Goal: Information Seeking & Learning: Learn about a topic

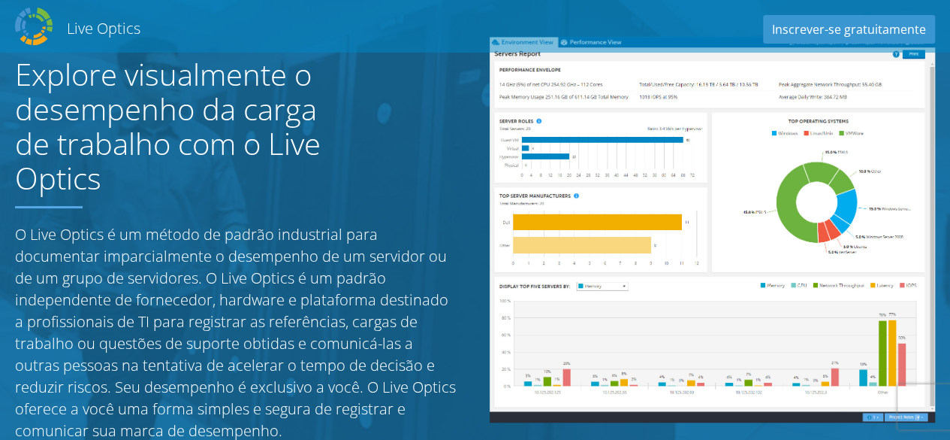
scroll to position [75, 0]
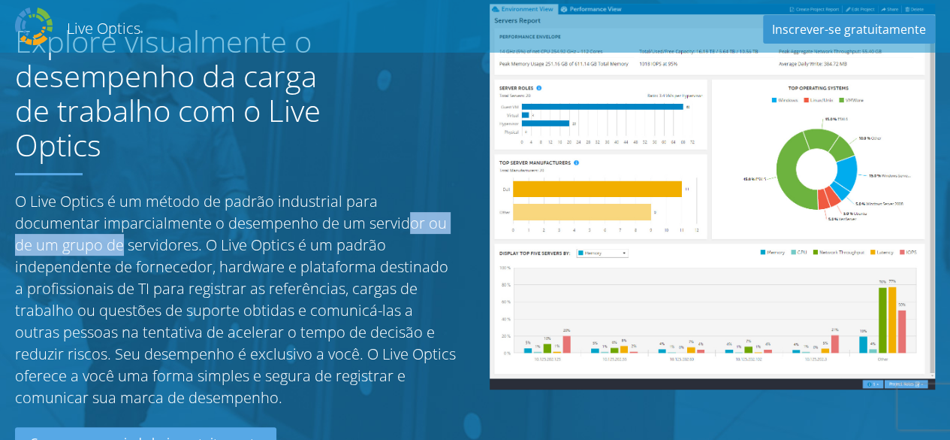
drag, startPoint x: 242, startPoint y: 222, endPoint x: 308, endPoint y: 253, distance: 73.3
click at [386, 225] on p "O Live Optics é um método de padrão industrial para documentar imparcialmente o…" at bounding box center [237, 299] width 445 height 218
drag, startPoint x: 93, startPoint y: 243, endPoint x: 114, endPoint y: 240, distance: 21.4
click at [114, 240] on p "O Live Optics é um método de padrão industrial para documentar imparcialmente o…" at bounding box center [237, 299] width 445 height 218
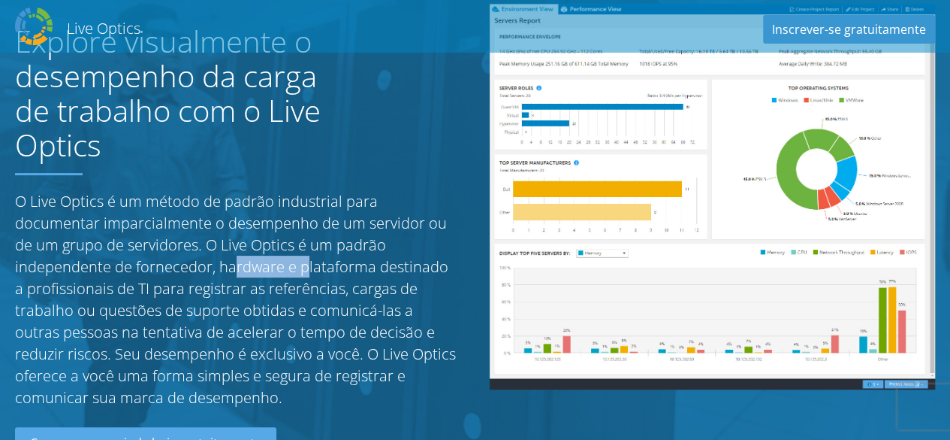
drag, startPoint x: 98, startPoint y: 273, endPoint x: 174, endPoint y: 270, distance: 75.9
click at [167, 270] on p "O Live Optics é um método de padrão industrial para documentar imparcialmente o…" at bounding box center [237, 299] width 445 height 218
drag, startPoint x: 188, startPoint y: 267, endPoint x: 209, endPoint y: 264, distance: 21.3
click at [201, 264] on p "O Live Optics é um método de padrão industrial para documentar imparcialmente o…" at bounding box center [237, 299] width 445 height 218
drag, startPoint x: 243, startPoint y: 264, endPoint x: 261, endPoint y: 268, distance: 19.2
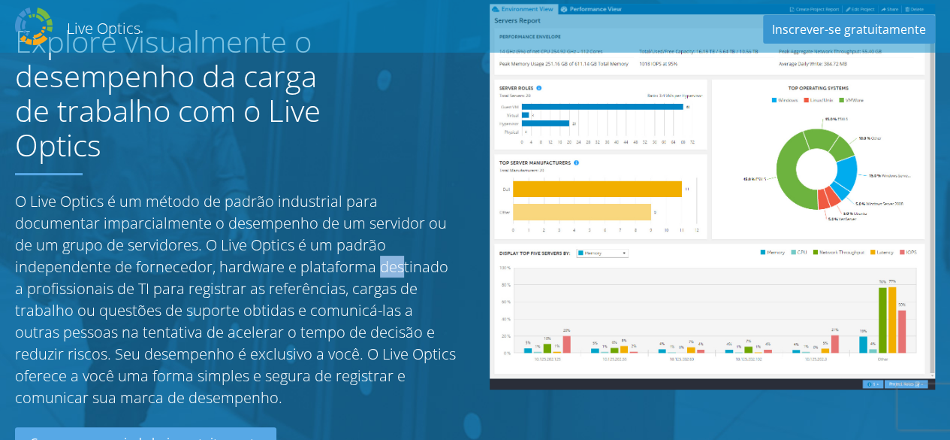
click at [258, 264] on p "O Live Optics é um método de padrão industrial para documentar imparcialmente o…" at bounding box center [237, 299] width 445 height 218
drag, startPoint x: 114, startPoint y: 313, endPoint x: 216, endPoint y: 307, distance: 101.6
click at [200, 307] on p "O Live Optics é um método de padrão industrial para documentar imparcialmente o…" at bounding box center [237, 299] width 445 height 218
